Goal: Information Seeking & Learning: Learn about a topic

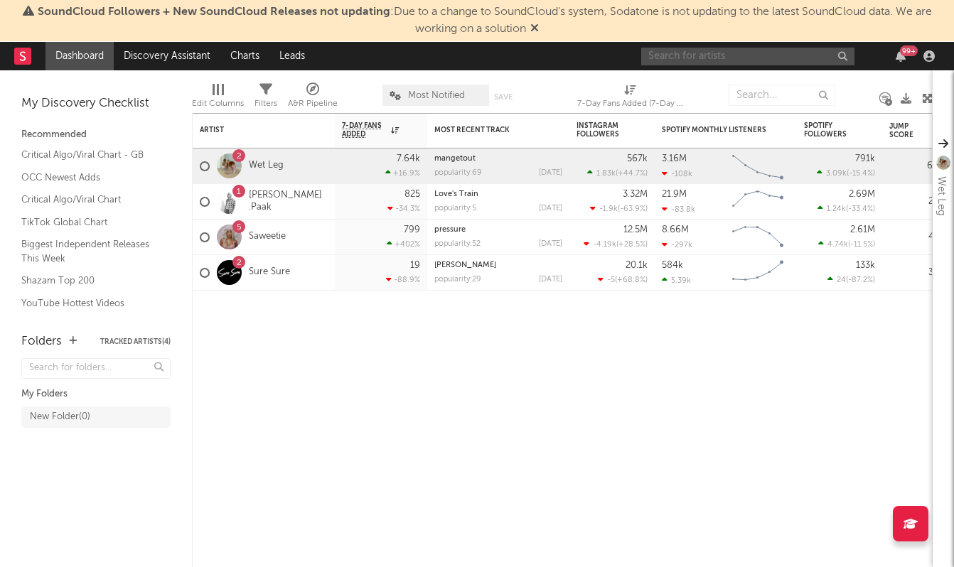
click at [726, 58] on input "text" at bounding box center [747, 57] width 213 height 18
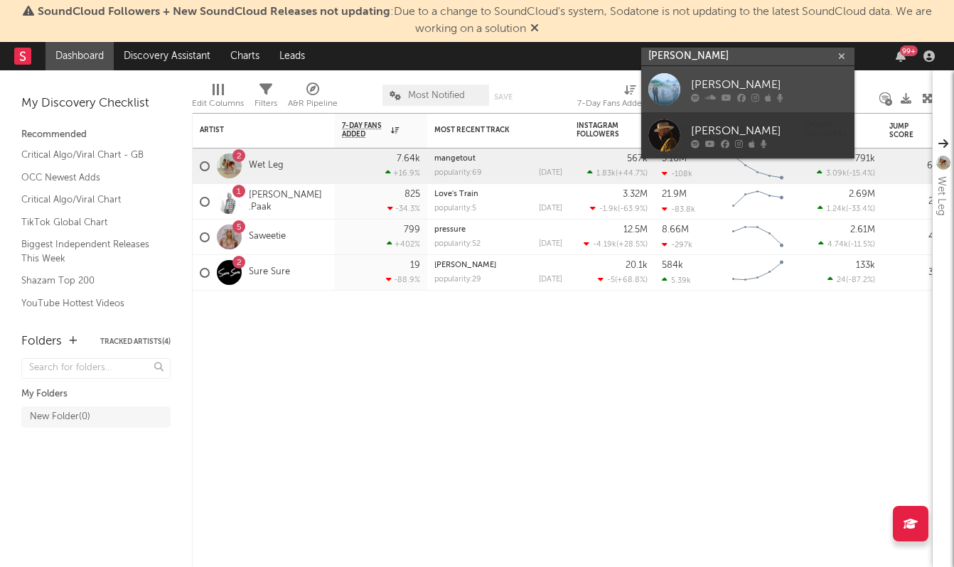
type input "[PERSON_NAME]"
click at [714, 79] on div "[PERSON_NAME]" at bounding box center [769, 84] width 156 height 17
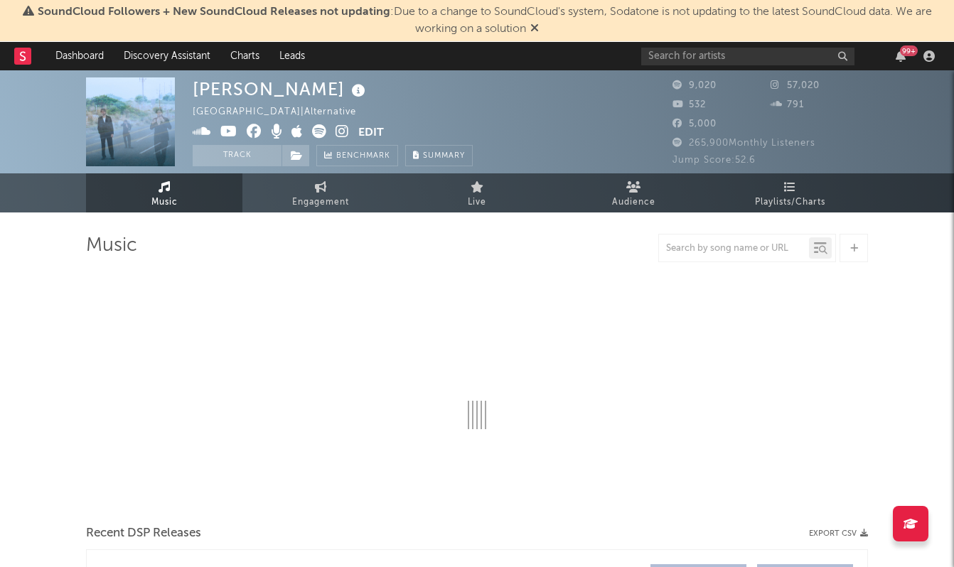
select select "6m"
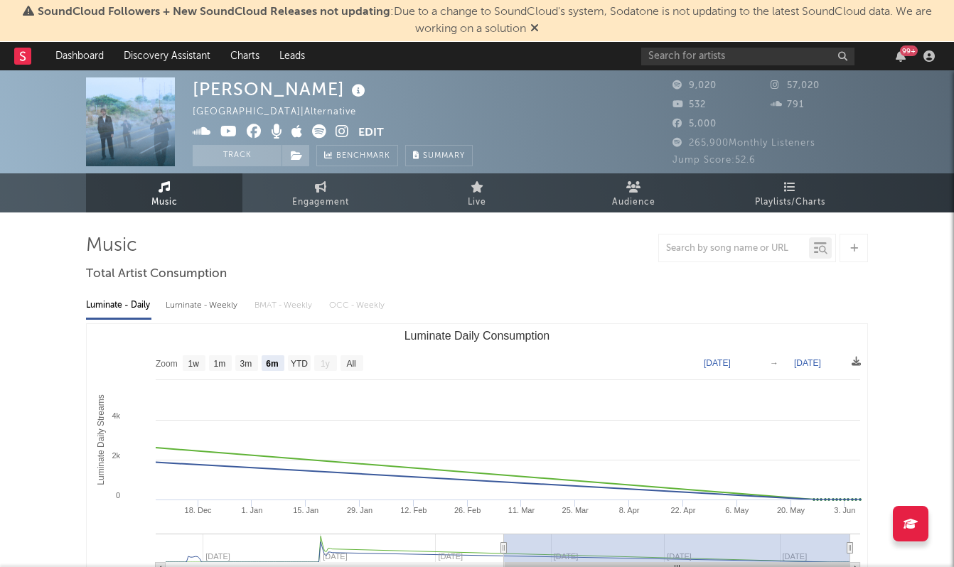
click at [130, 129] on img at bounding box center [130, 121] width 89 height 89
click at [120, 124] on img at bounding box center [130, 121] width 89 height 89
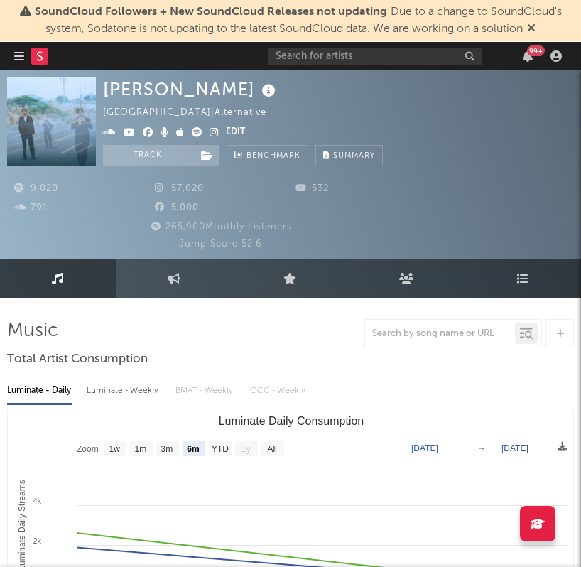
click at [65, 117] on img at bounding box center [51, 121] width 89 height 89
click at [47, 146] on img at bounding box center [51, 121] width 89 height 89
drag, startPoint x: 48, startPoint y: 143, endPoint x: 228, endPoint y: 8, distance: 225.4
